Goal: Information Seeking & Learning: Learn about a topic

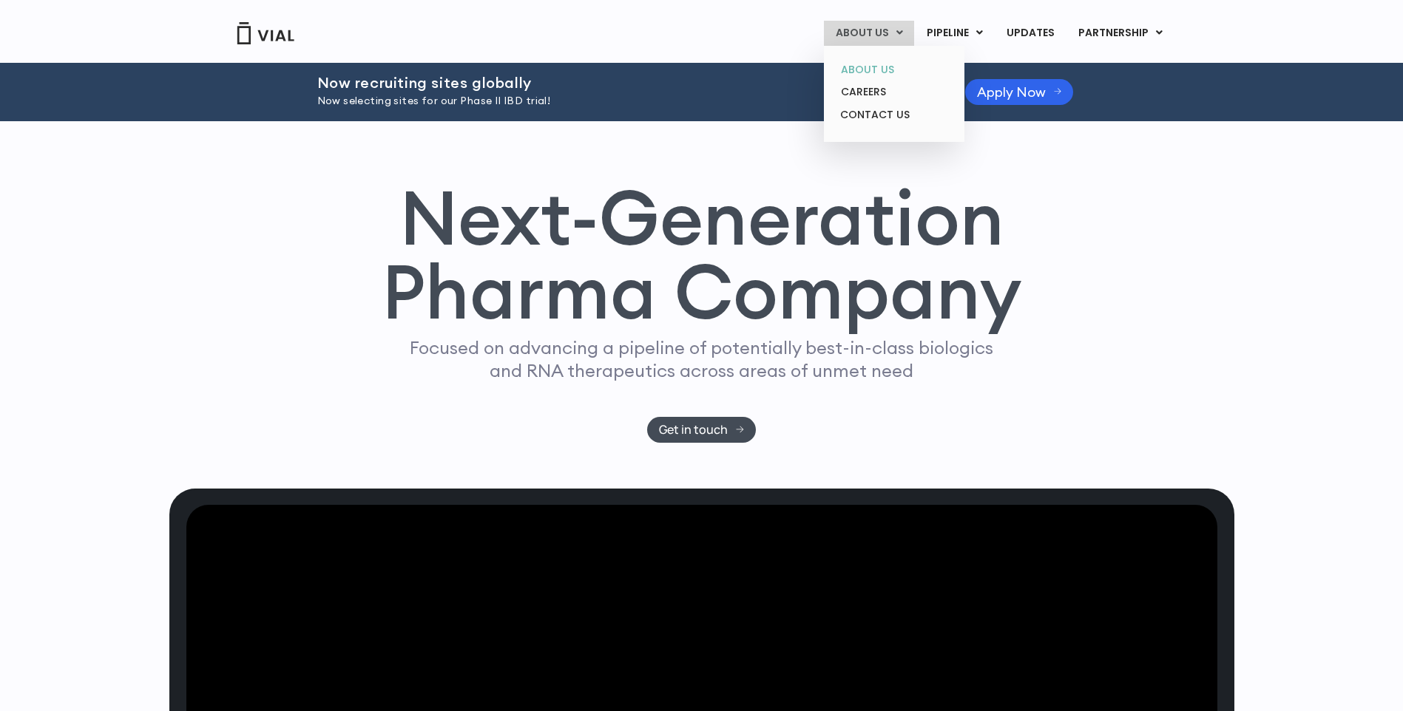
click at [890, 70] on link "ABOUT US" at bounding box center [893, 69] width 129 height 23
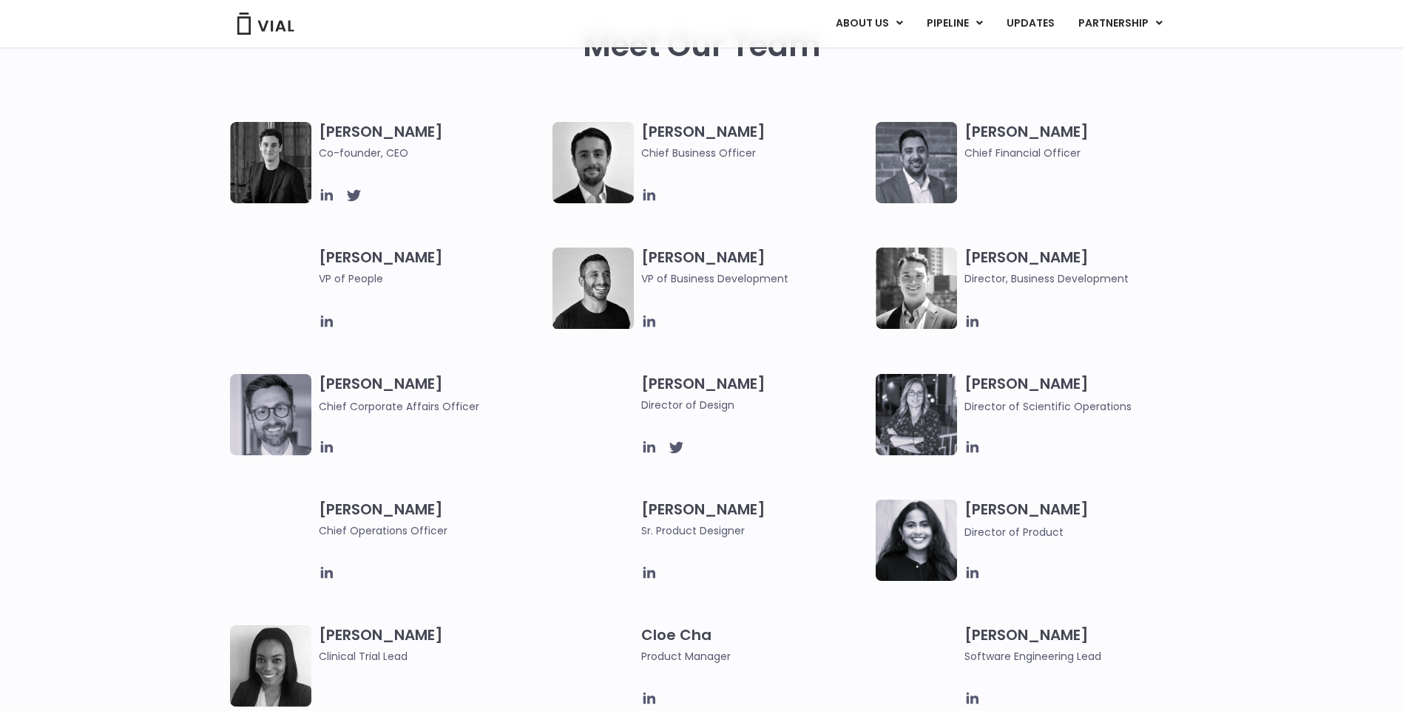
scroll to position [739, 0]
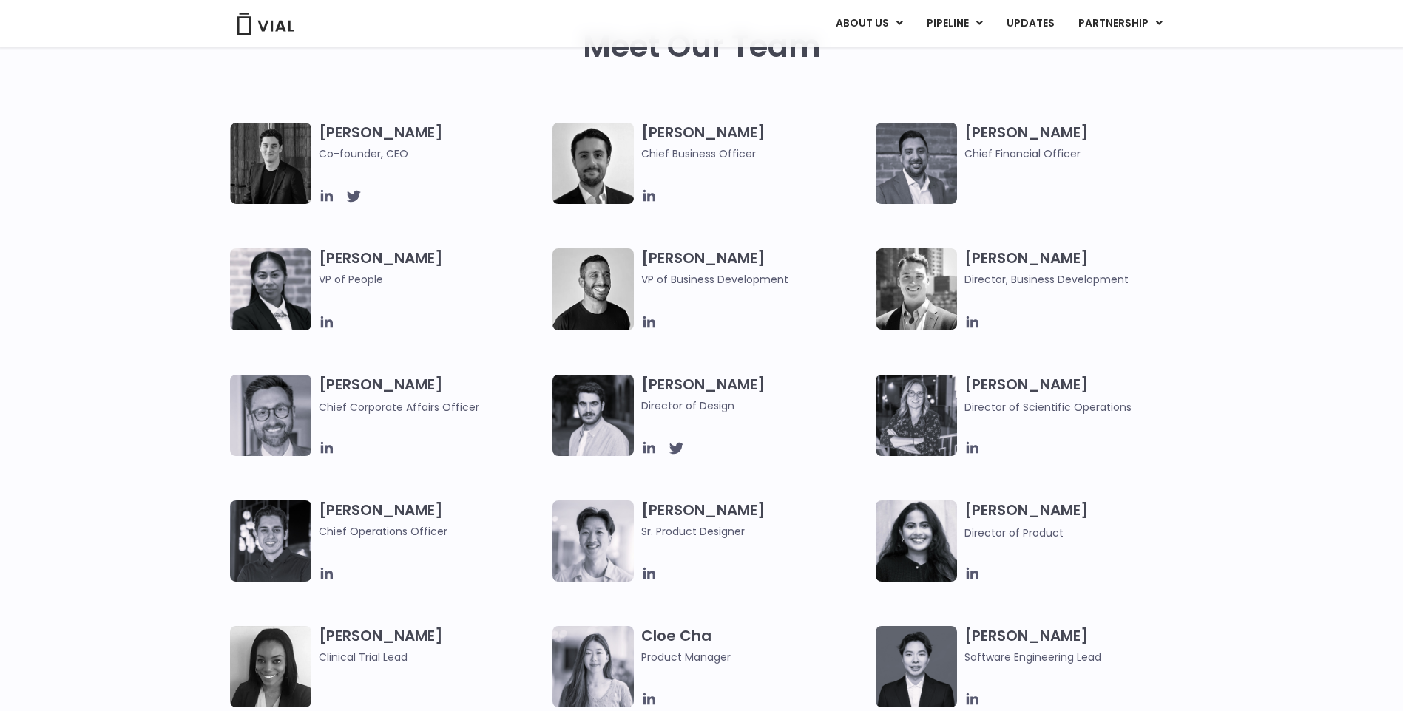
click at [1276, 169] on div "[PERSON_NAME] Co-founder, CEO [PERSON_NAME] Chief Business Officer [PERSON_NAME…" at bounding box center [701, 437] width 1403 height 629
click at [1219, 280] on div "[PERSON_NAME] Co-founder, CEO [PERSON_NAME] Chief Business Officer [PERSON_NAME…" at bounding box center [701, 437] width 1403 height 629
